Goal: Ask a question

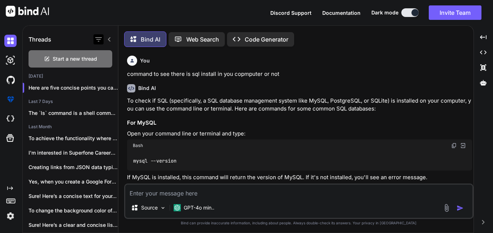
scroll to position [3804, 0]
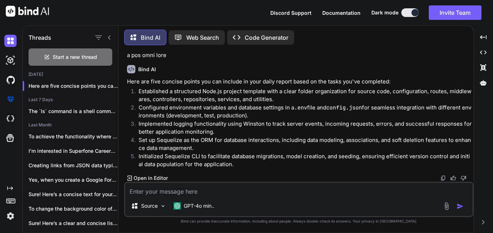
click at [175, 191] on textarea at bounding box center [298, 189] width 347 height 13
paste textarea "39, 3573, 922, 1308, 382, 3801, 270"
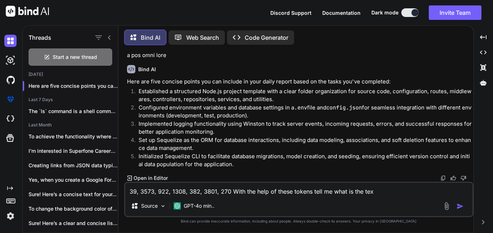
type textarea "39, 3573, 922, 1308, 382, 3801, 270 With the help of these tokens tell me what …"
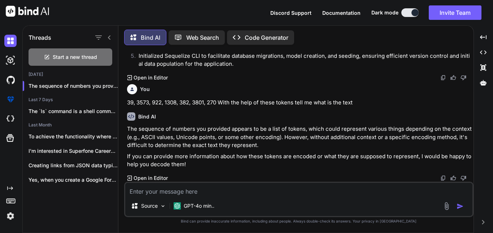
scroll to position [3937, 0]
click at [198, 191] on textarea at bounding box center [298, 189] width 347 height 13
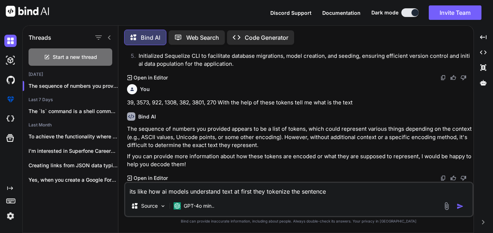
click at [333, 194] on textarea "its like how ai models understand text at first they tokenize the sentence" at bounding box center [298, 189] width 347 height 13
paste textarea "39, 3573, 922, 1308, 382, 3801, 270"
type textarea "its like how ai models understand text at first they tokenize the sentence ther…"
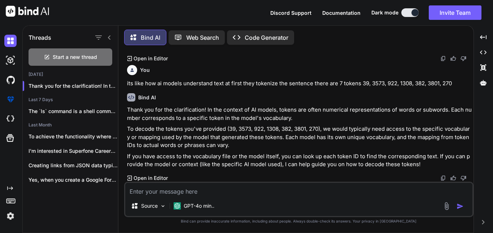
scroll to position [4056, 0]
click at [220, 192] on textarea at bounding box center [298, 189] width 347 height 13
type textarea "its is used byb the gpt-4o"
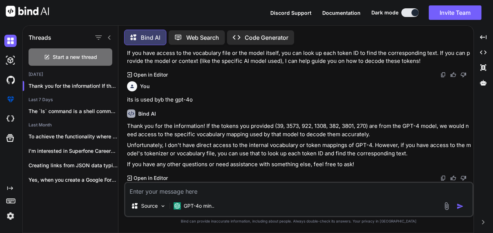
scroll to position [4159, 0]
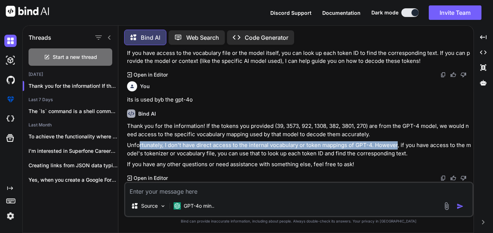
drag, startPoint x: 138, startPoint y: 146, endPoint x: 396, endPoint y: 140, distance: 258.1
click at [396, 140] on div "Thank you for the information! If the tokens you provided (39, 3573, 922, 1308,…" at bounding box center [299, 145] width 345 height 47
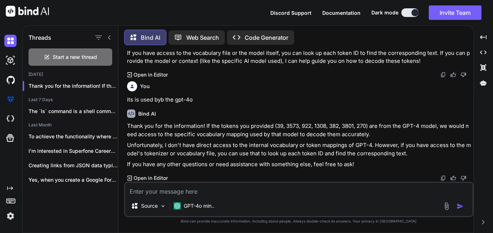
click at [389, 131] on p "Thank you for the information! If the tokens you provided (39, 3573, 922, 1308,…" at bounding box center [299, 130] width 345 height 16
